Goal: Task Accomplishment & Management: Use online tool/utility

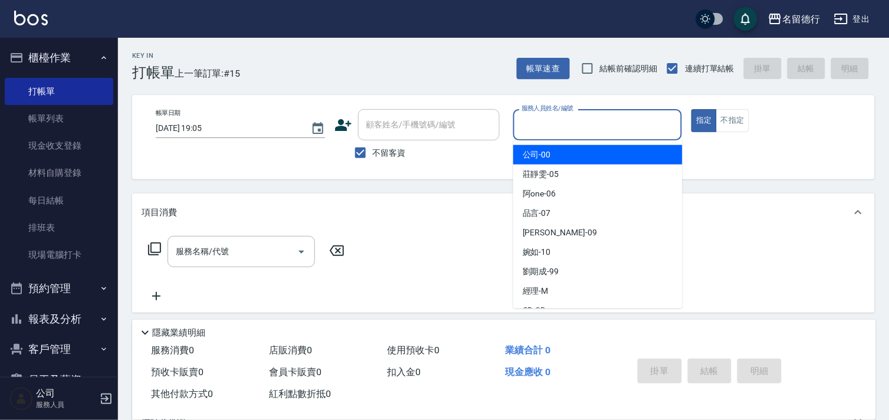
click at [541, 128] on input "服務人員姓名/編號" at bounding box center [597, 124] width 159 height 21
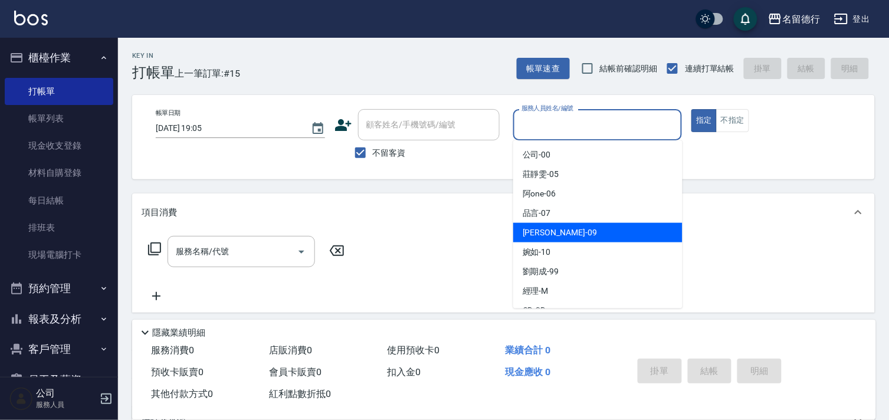
click at [535, 234] on span "[PERSON_NAME] -09" at bounding box center [559, 232] width 74 height 12
type input "[PERSON_NAME]-09"
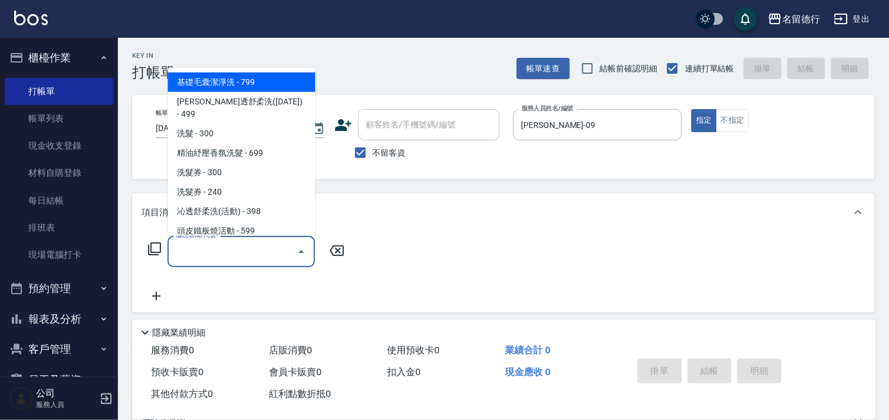
click at [251, 252] on input "服務名稱/代號" at bounding box center [232, 251] width 119 height 21
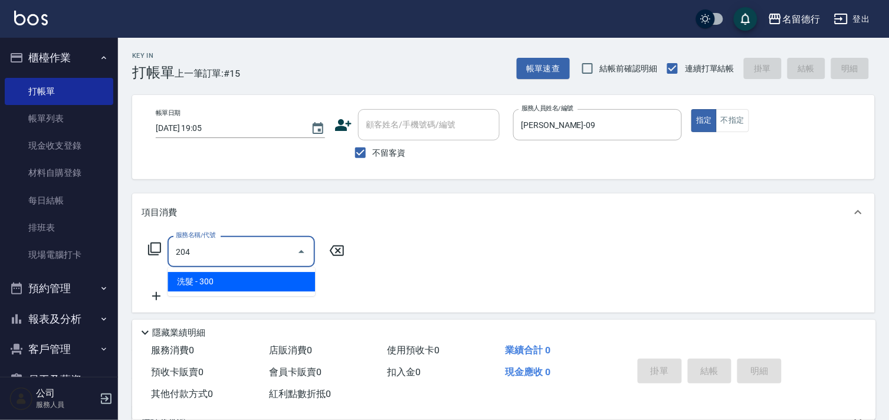
click at [277, 284] on span "洗髮 - 300" at bounding box center [240, 281] width 147 height 19
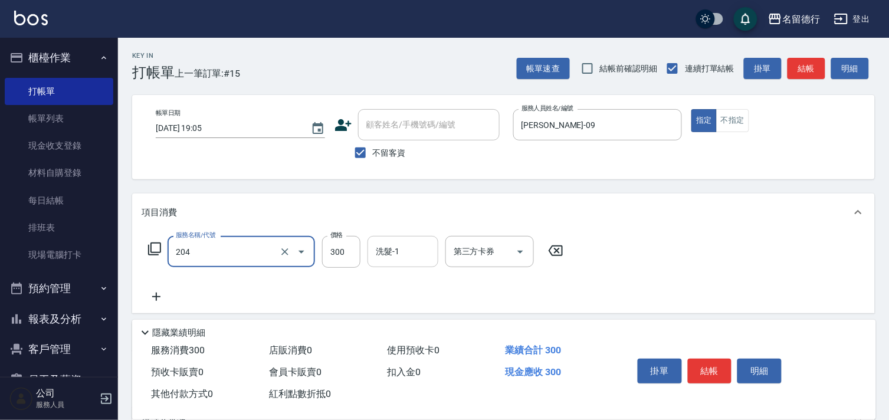
type input "洗髮(204)"
click at [382, 246] on div "洗髮-1 洗髮-1" at bounding box center [402, 251] width 71 height 31
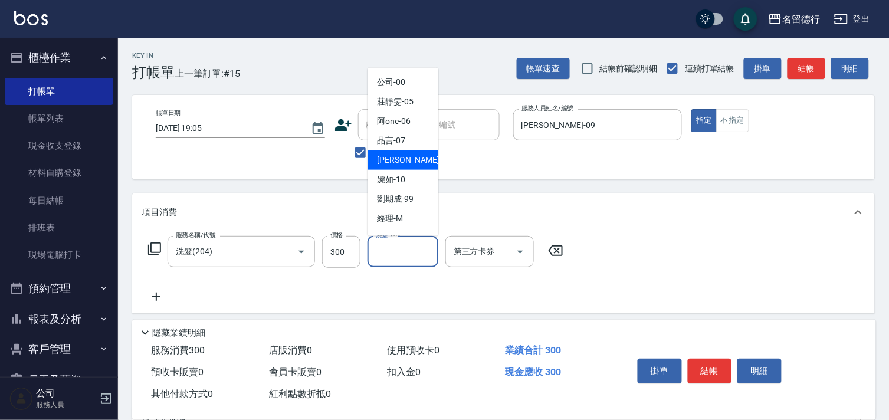
click at [395, 164] on span "[PERSON_NAME] -09" at bounding box center [414, 160] width 74 height 12
type input "[PERSON_NAME]-09"
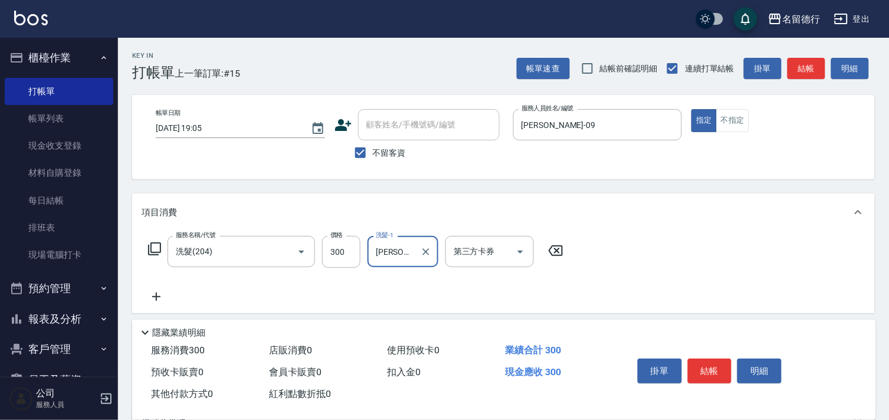
click at [159, 297] on icon at bounding box center [156, 296] width 8 height 8
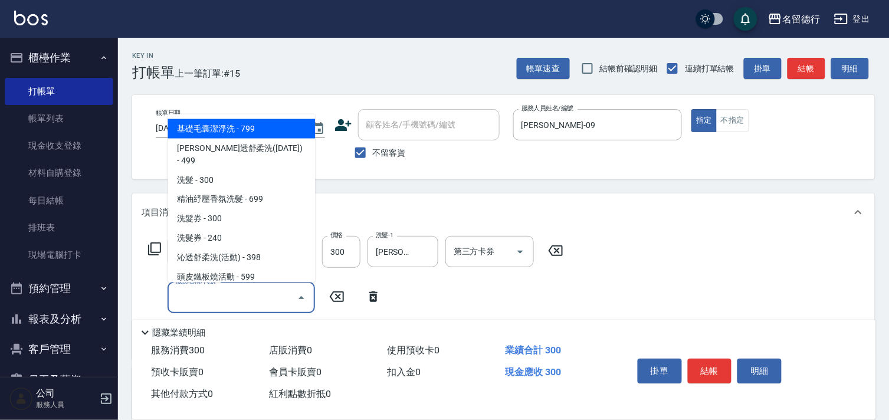
click at [200, 295] on input "服務名稱/代號" at bounding box center [232, 297] width 119 height 21
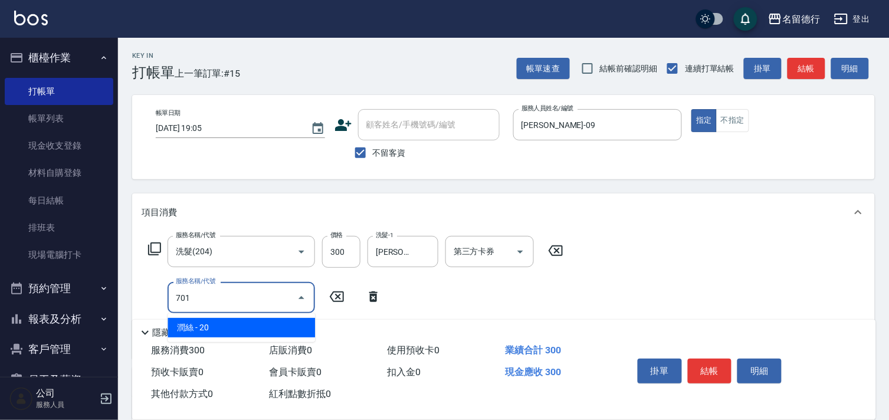
click at [213, 328] on span "潤絲 - 20" at bounding box center [240, 327] width 147 height 19
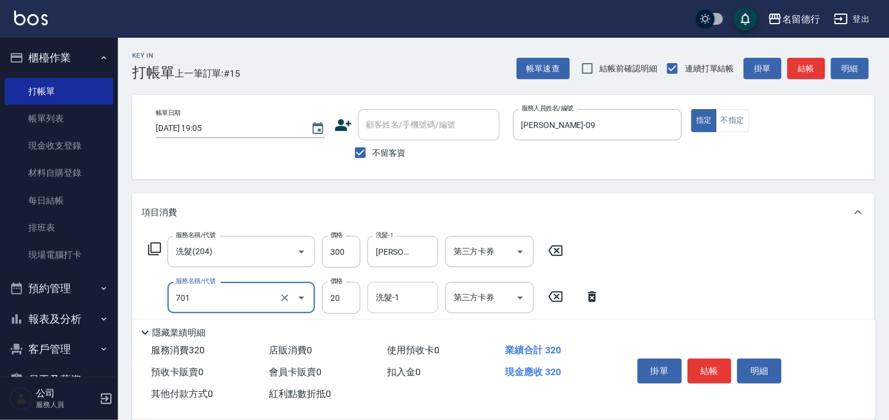
type input "[PERSON_NAME](701)"
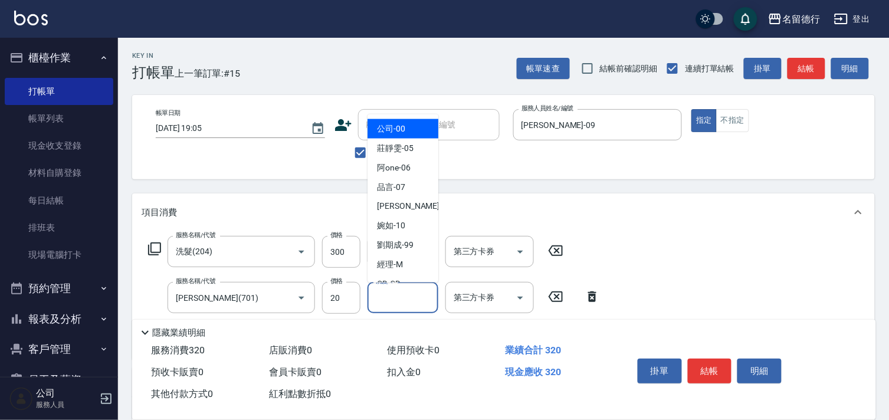
click at [393, 299] on input "洗髮-1" at bounding box center [403, 297] width 60 height 21
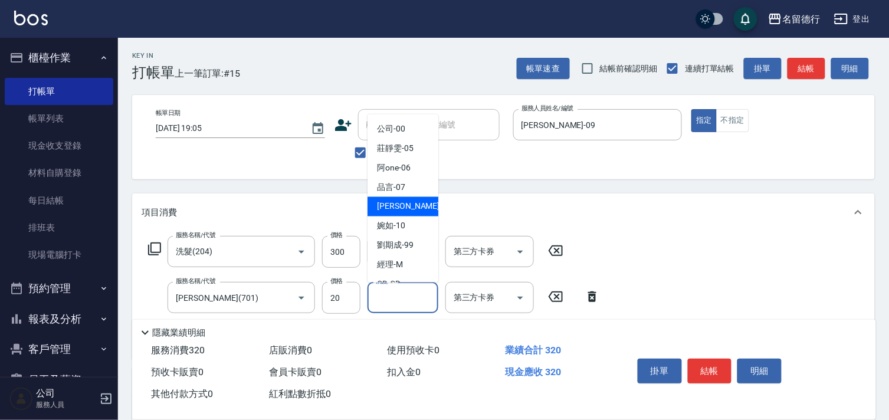
click at [407, 208] on div "[PERSON_NAME] -09" at bounding box center [402, 206] width 71 height 19
type input "[PERSON_NAME]-09"
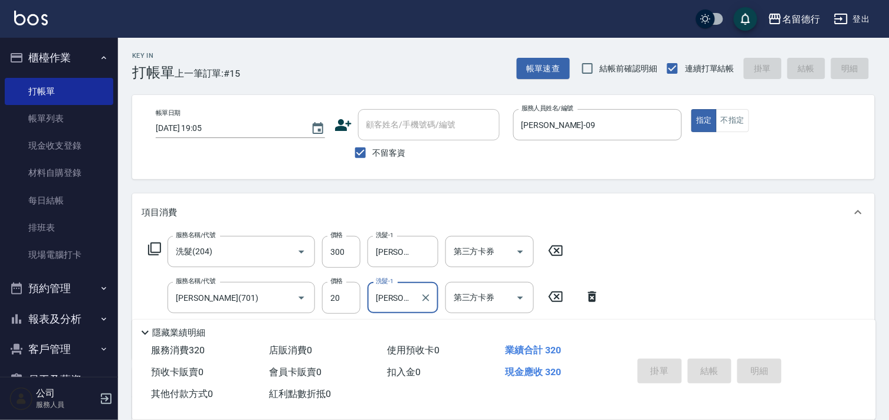
type input "[DATE] 19:39"
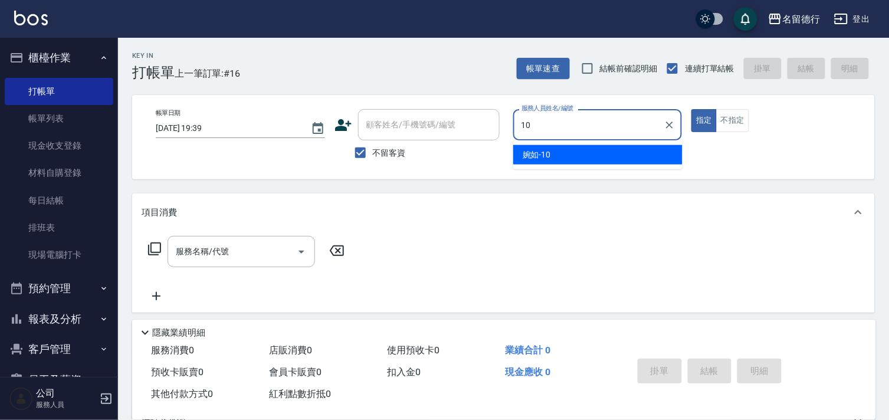
type input "婉如-10"
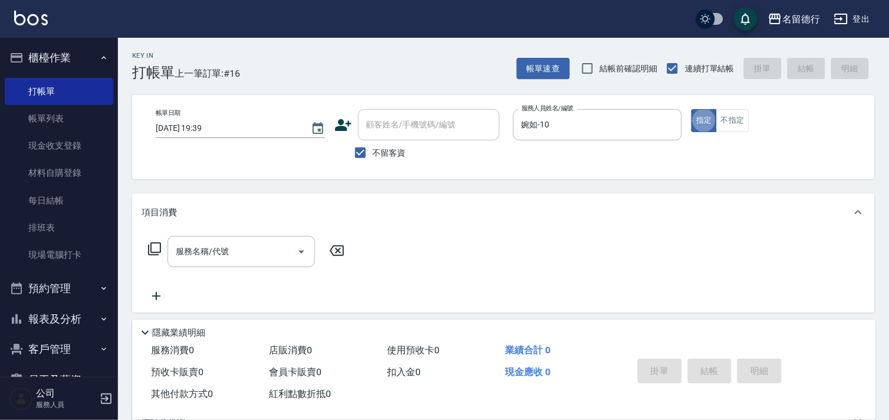
type button "true"
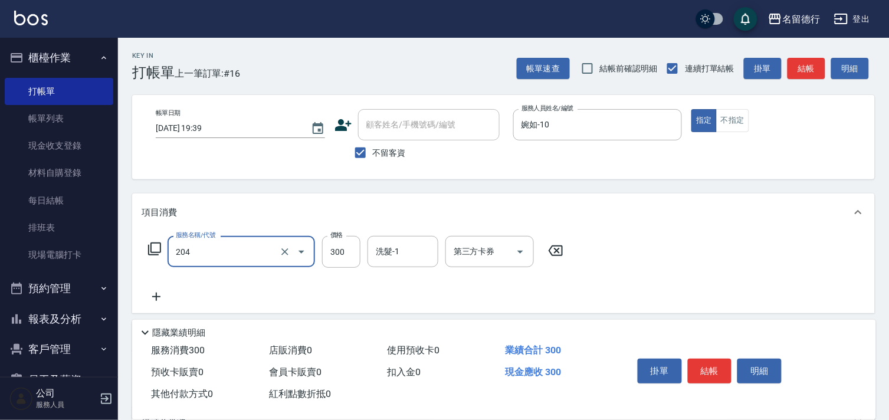
type input "洗髮(204)"
type input "400"
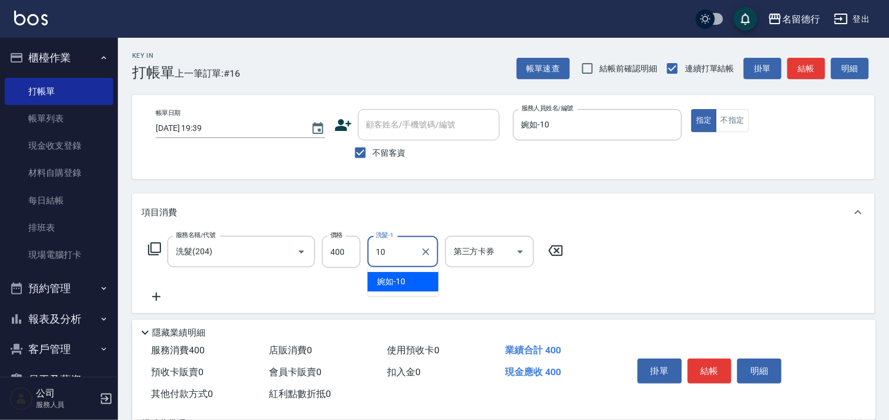
type input "婉如-10"
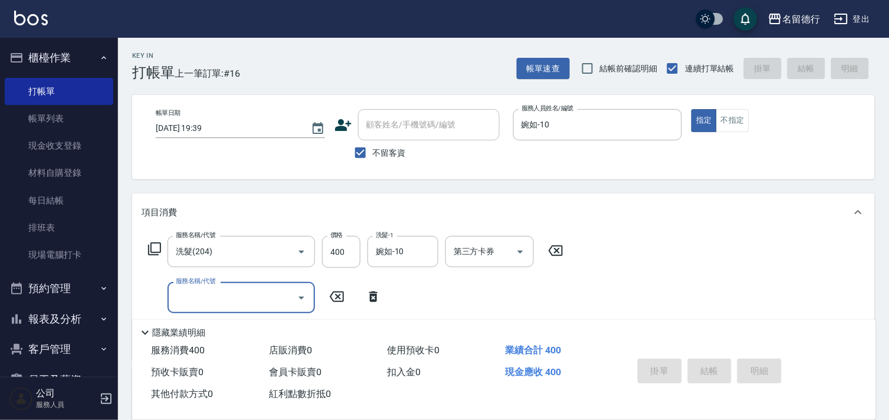
type input "[DATE] 19:43"
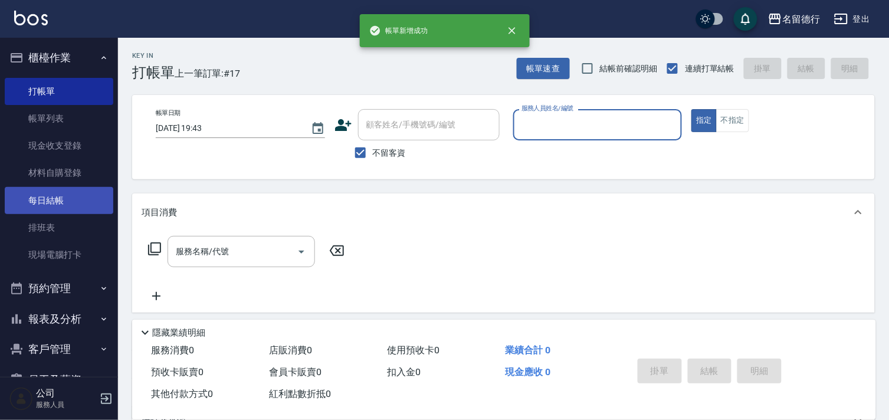
click at [53, 205] on link "每日結帳" at bounding box center [59, 200] width 109 height 27
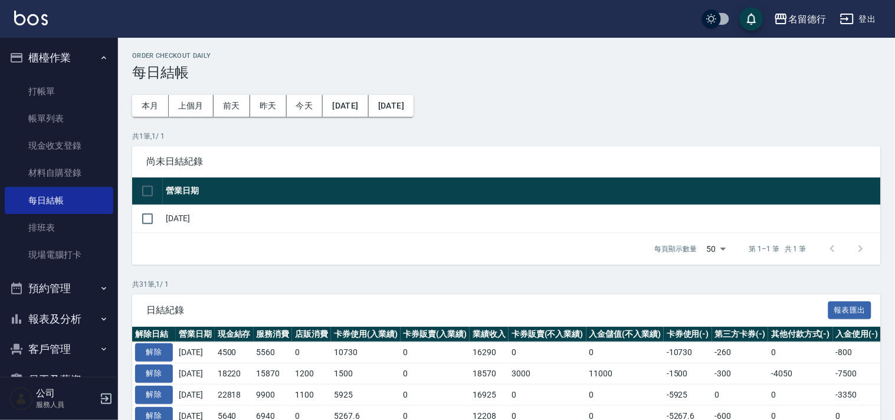
click at [143, 189] on input "checkbox" at bounding box center [147, 191] width 25 height 25
checkbox input "true"
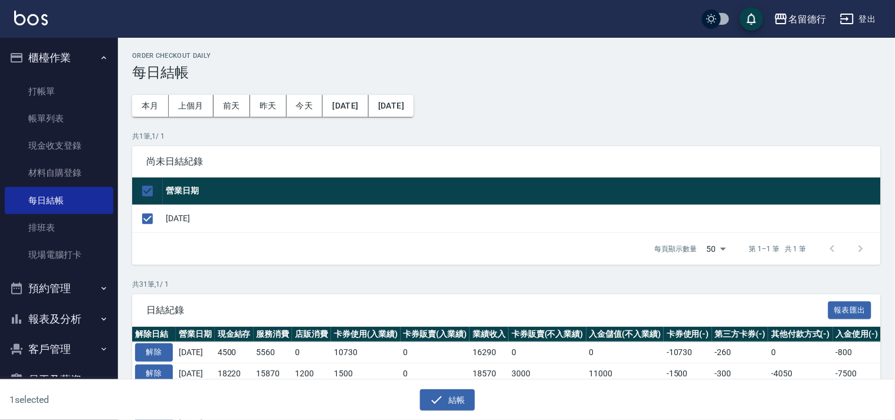
checkbox input "true"
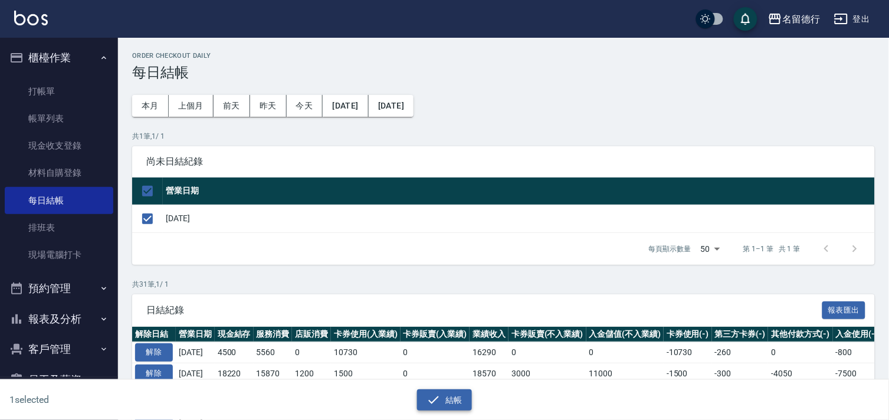
click at [441, 397] on button "結帳" at bounding box center [444, 400] width 55 height 22
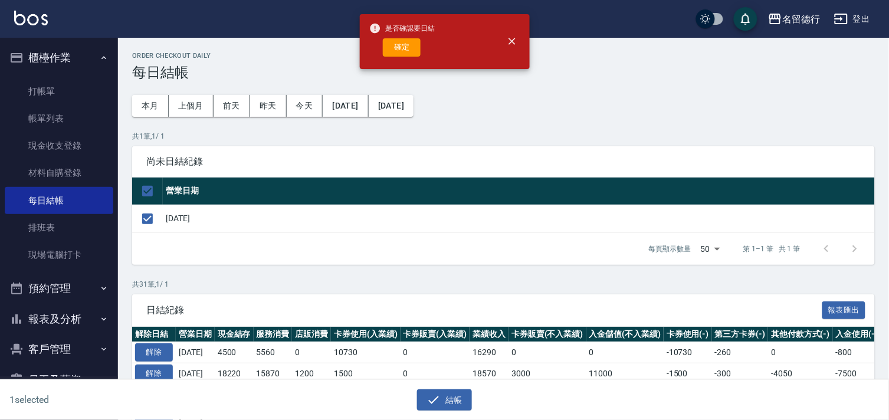
click at [396, 59] on div "是否確認要日結 確定" at bounding box center [402, 42] width 66 height 48
click at [397, 54] on button "確定" at bounding box center [402, 47] width 38 height 18
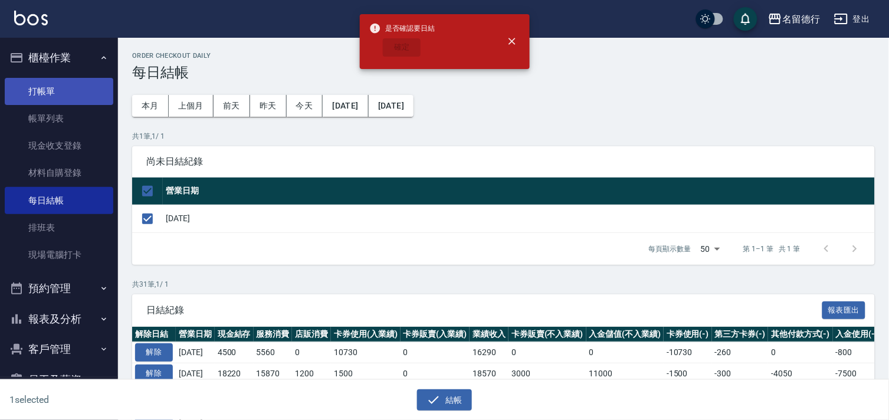
checkbox input "false"
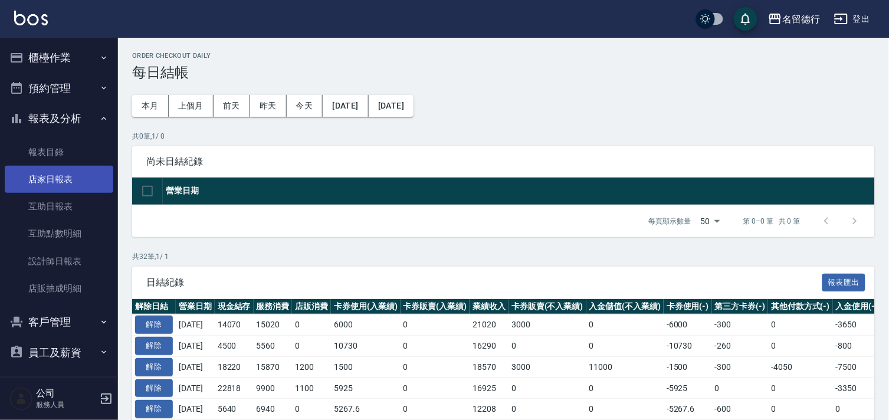
click at [62, 175] on link "店家日報表" at bounding box center [59, 179] width 109 height 27
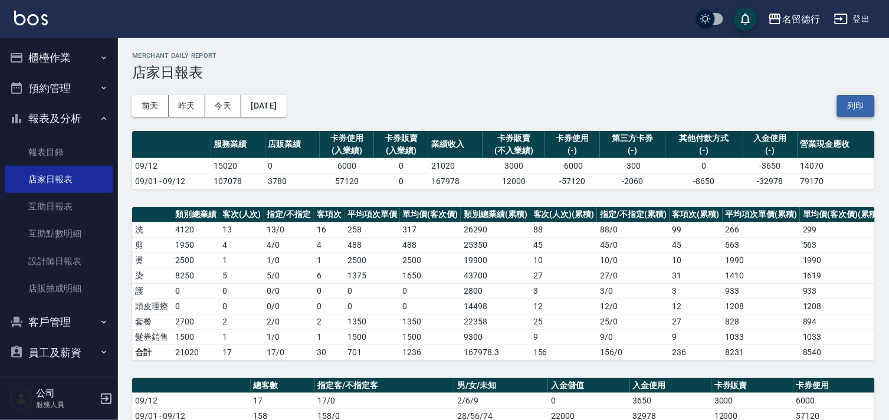
click at [854, 101] on button "列印" at bounding box center [856, 106] width 38 height 22
click at [44, 261] on link "設計師日報表" at bounding box center [59, 261] width 109 height 27
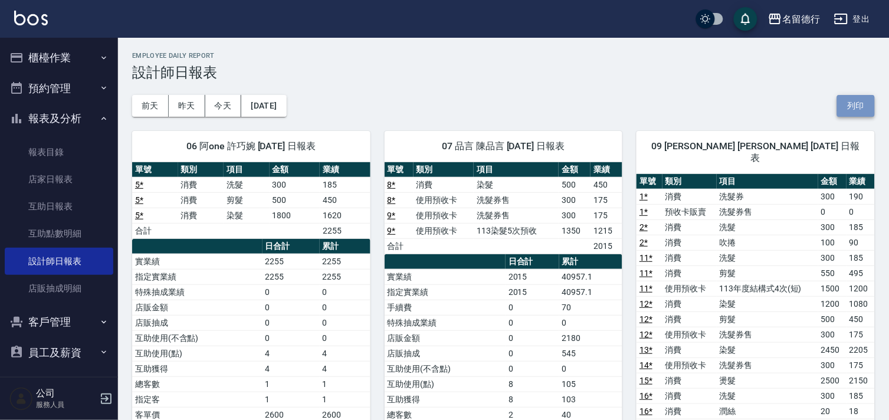
click at [854, 106] on button "列印" at bounding box center [856, 106] width 38 height 22
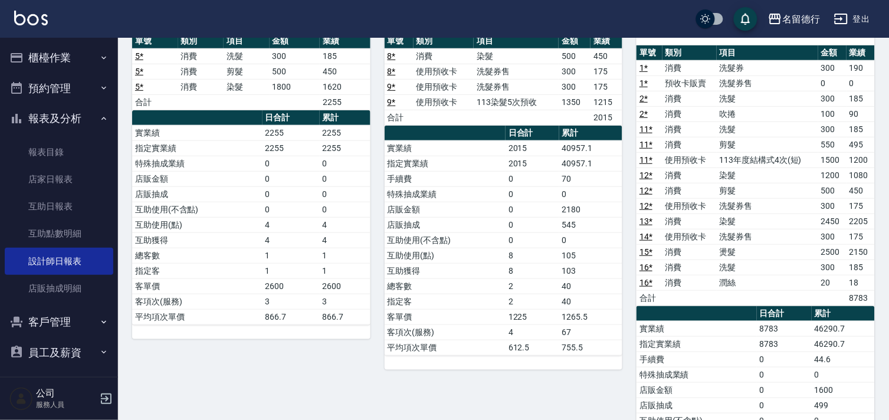
scroll to position [131, 0]
